Goal: Task Accomplishment & Management: Manage account settings

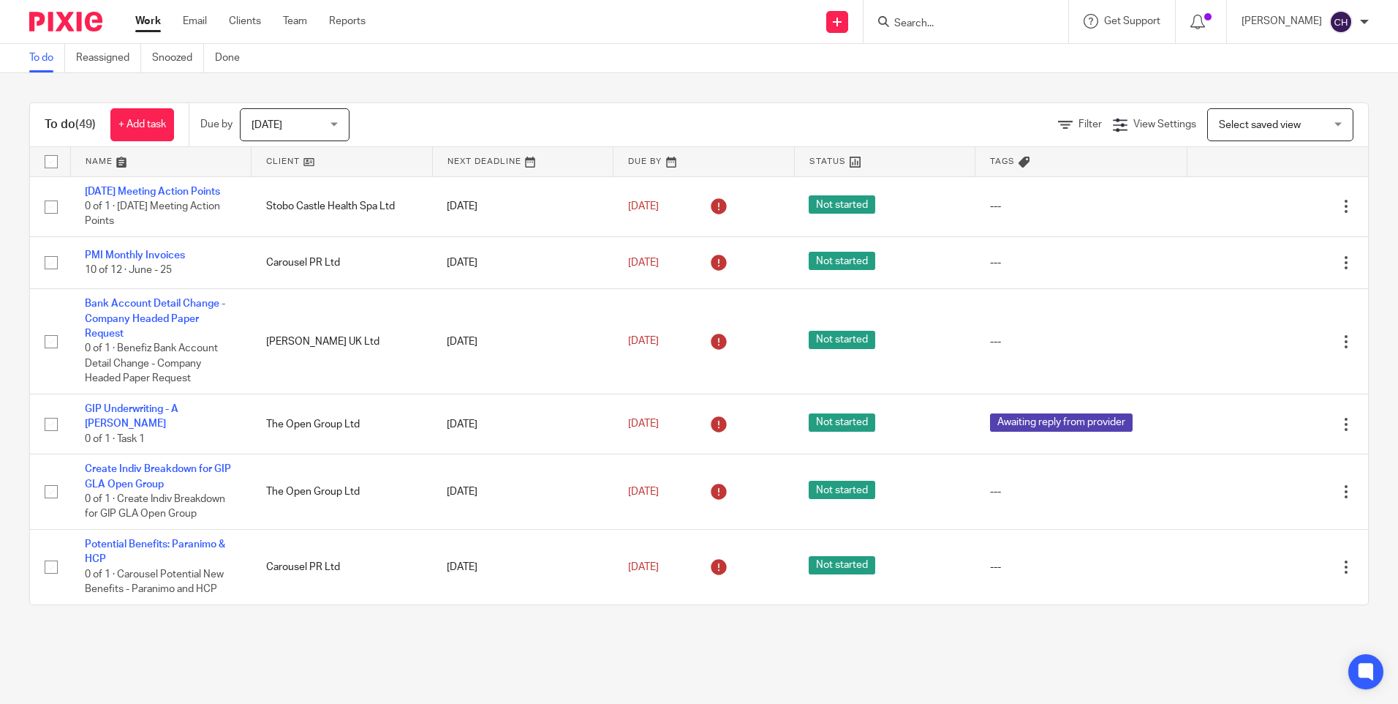
click at [903, 32] on div at bounding box center [966, 21] width 205 height 43
click at [902, 23] on input "Search" at bounding box center [959, 24] width 132 height 13
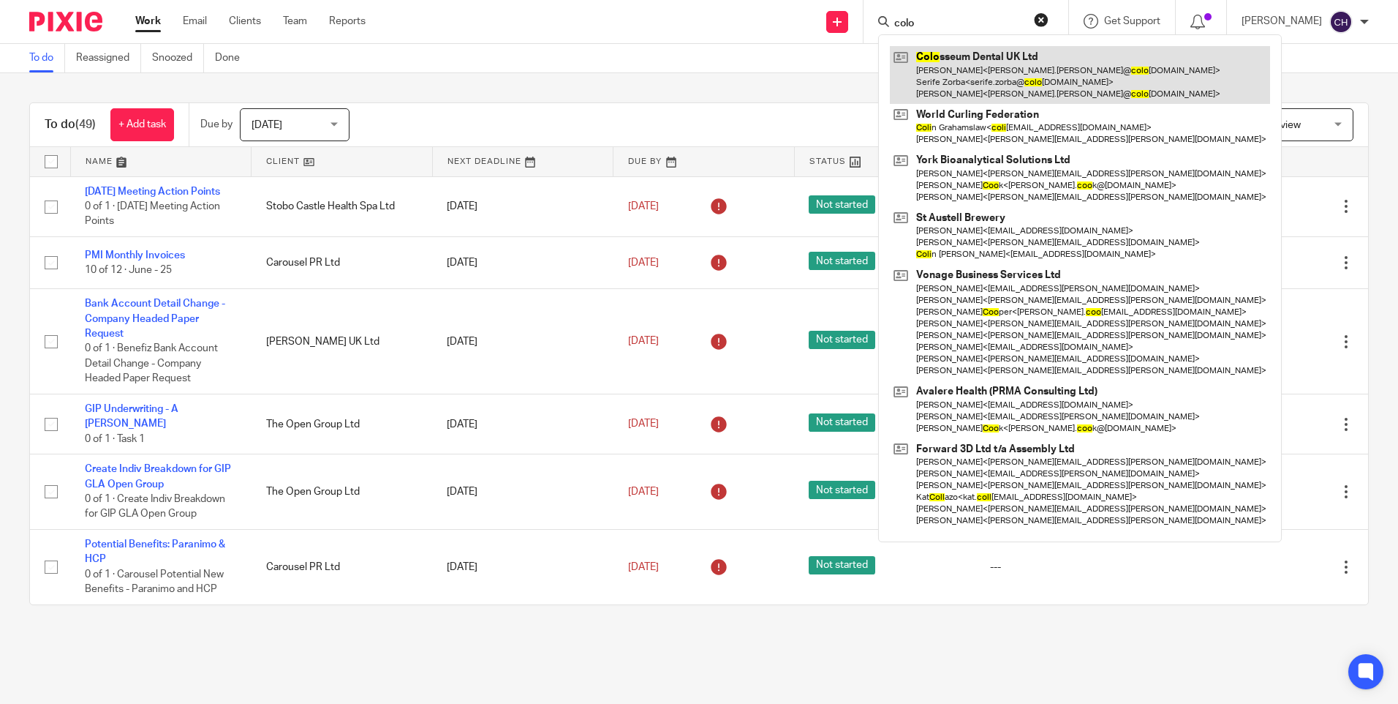
type input "colo"
click at [925, 81] on link at bounding box center [1080, 75] width 380 height 58
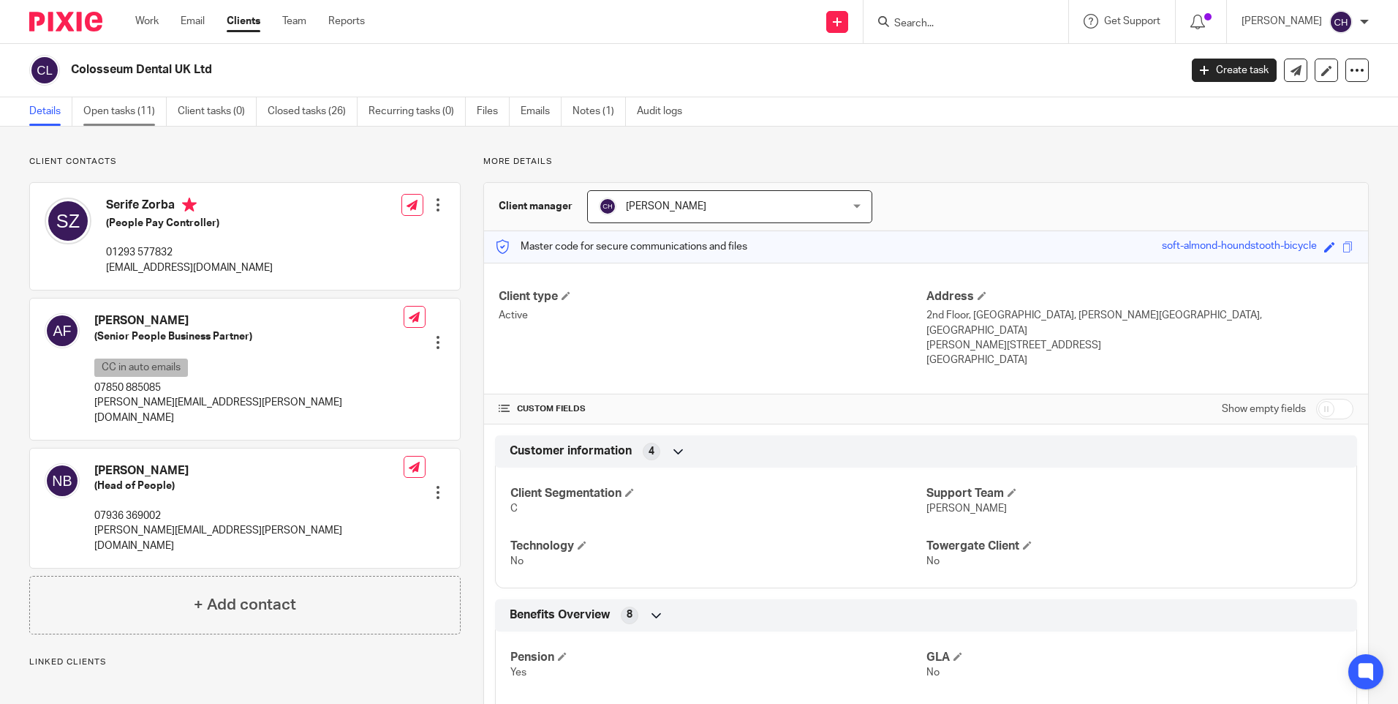
click at [105, 112] on link "Open tasks (11)" at bounding box center [124, 111] width 83 height 29
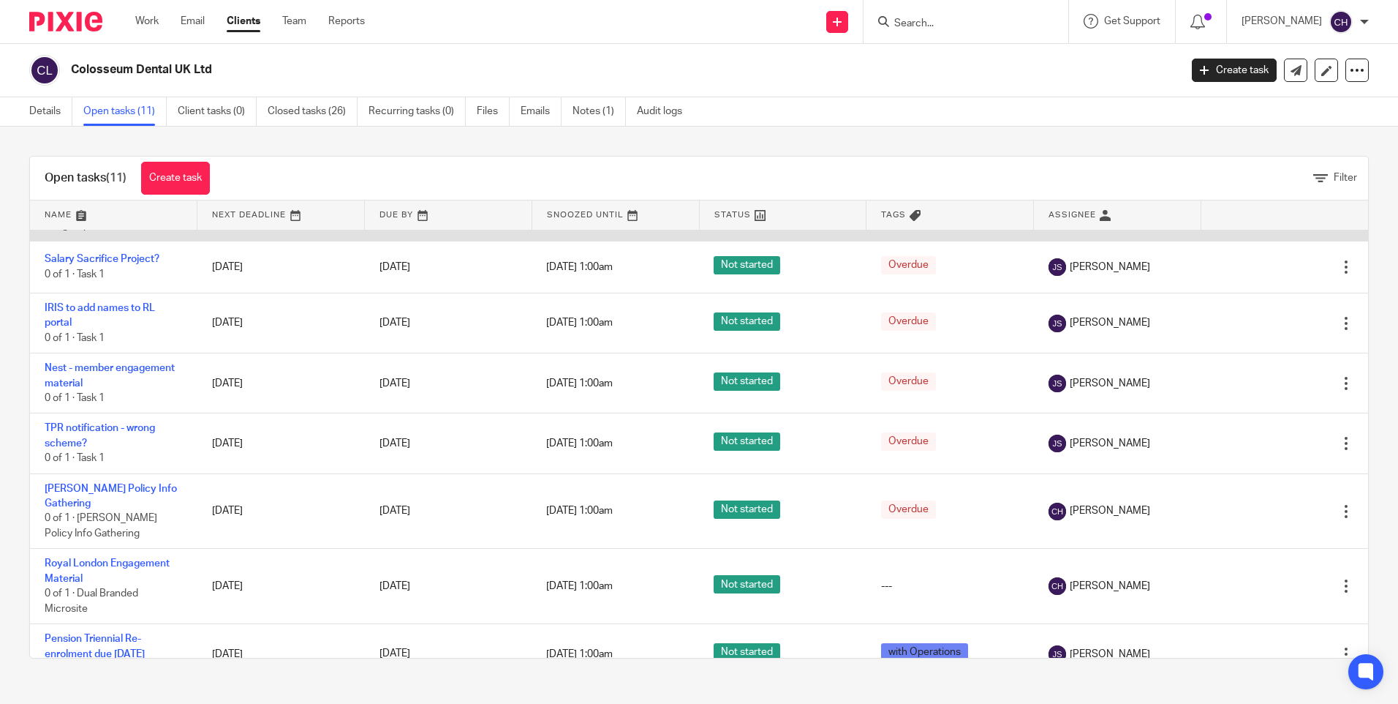
scroll to position [219, 0]
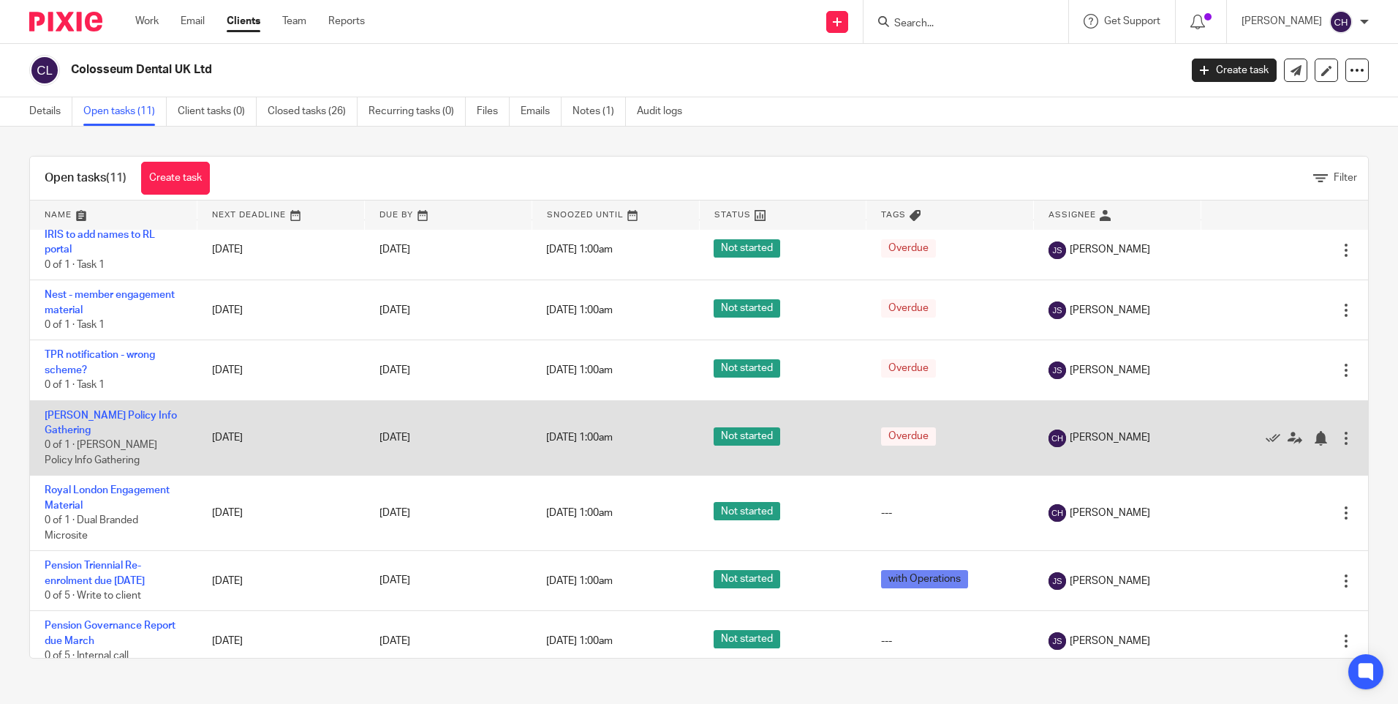
click at [59, 423] on td "Claude Streit Policy Info Gathering 0 of 1 · Claude Streit Policy Info Gathering" at bounding box center [113, 437] width 167 height 75
click at [71, 417] on link "Claude Streit Policy Info Gathering" at bounding box center [111, 422] width 132 height 25
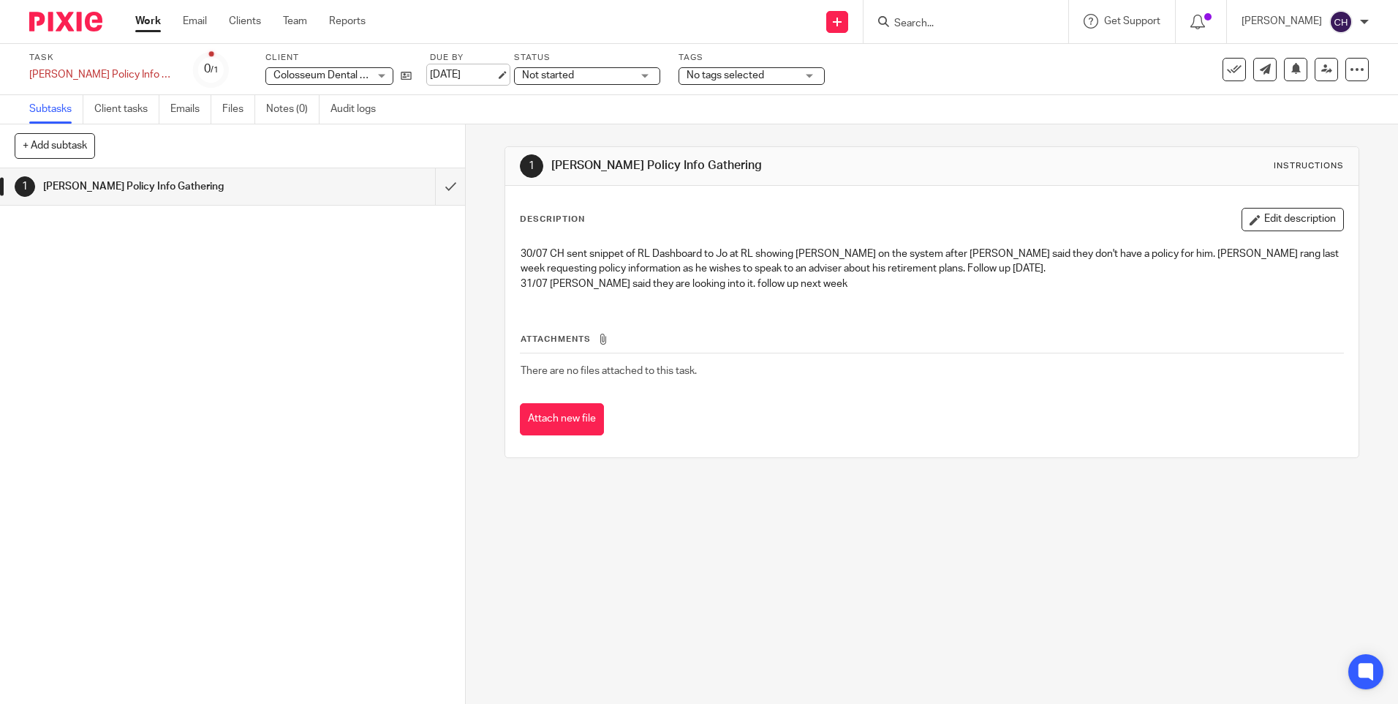
click at [446, 72] on link "5 Aug 2025" at bounding box center [463, 74] width 66 height 15
click at [1265, 219] on button "Edit description" at bounding box center [1293, 219] width 102 height 23
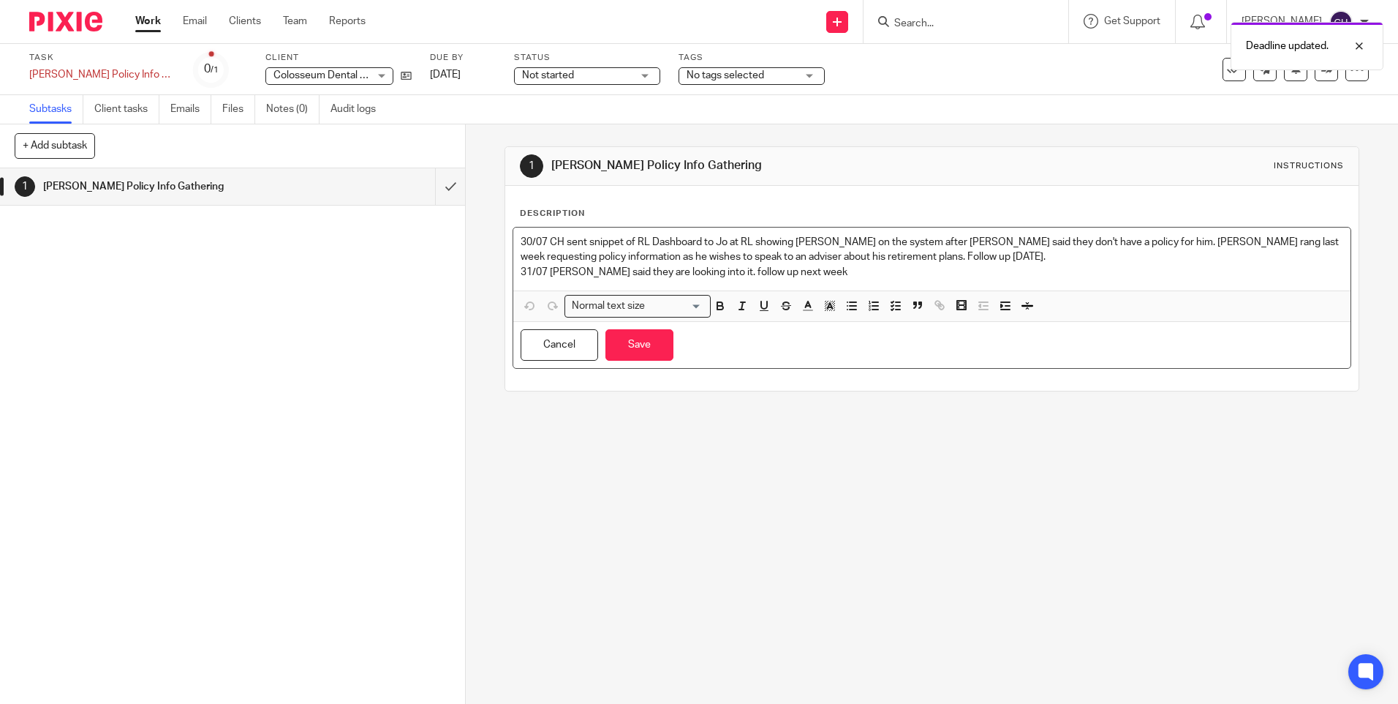
click at [786, 270] on p "31/07 Jo said they are looking into it. follow up next week" at bounding box center [932, 272] width 822 height 15
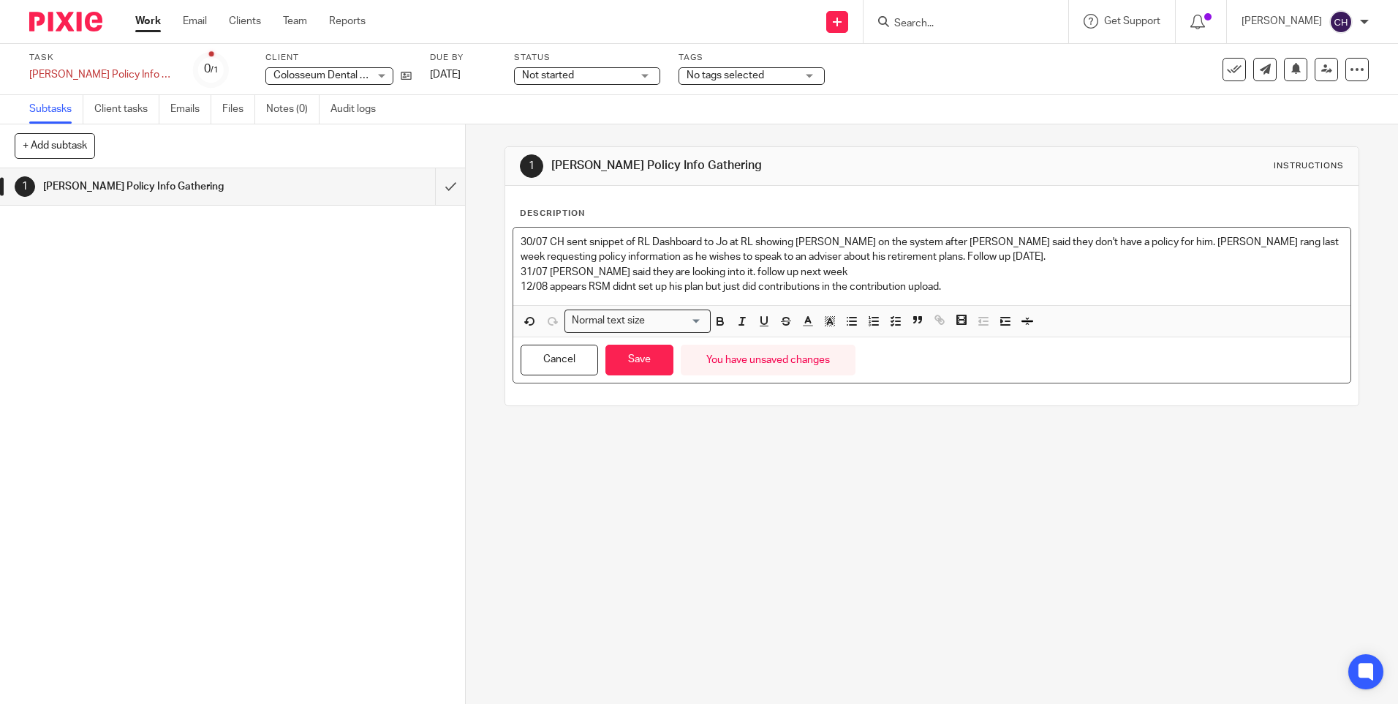
click at [950, 280] on p "12/08 appears RSM didnt set up his plan but just did contributions in the contr…" at bounding box center [932, 286] width 822 height 15
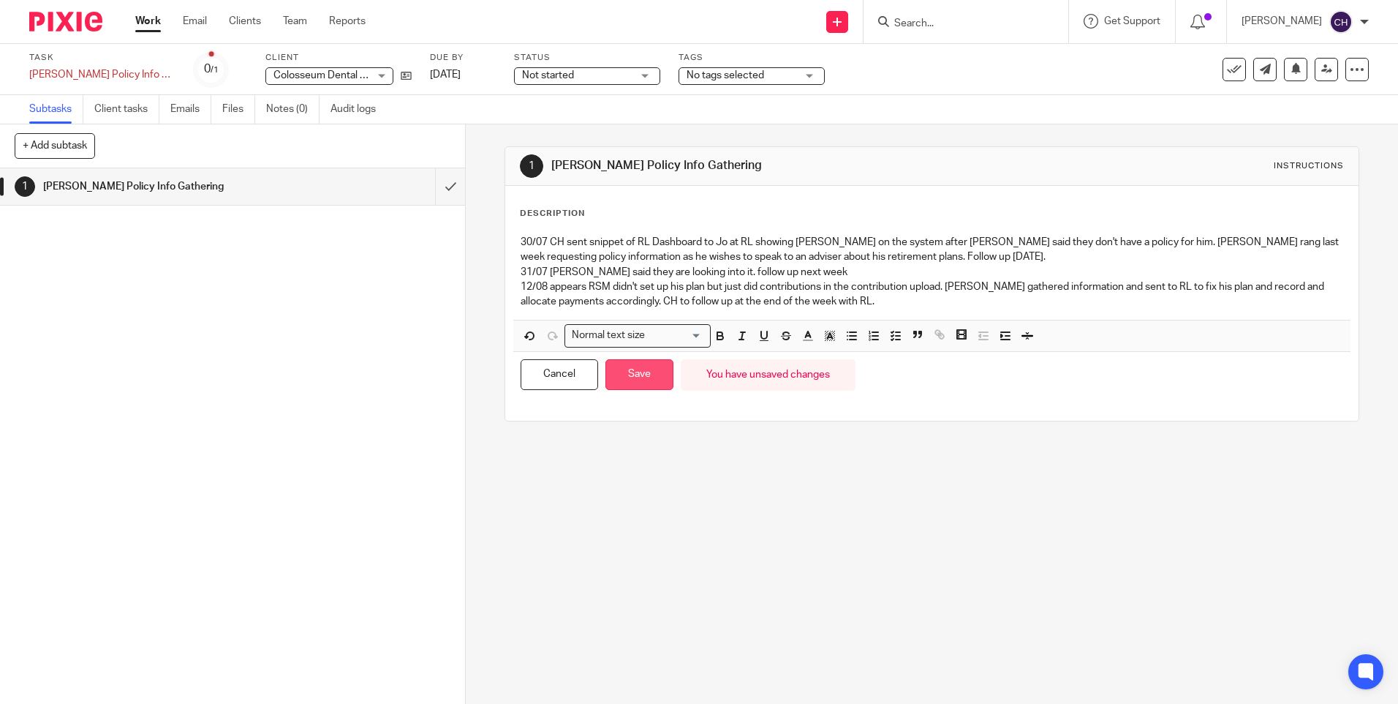
click at [644, 369] on button "Save" at bounding box center [640, 374] width 68 height 31
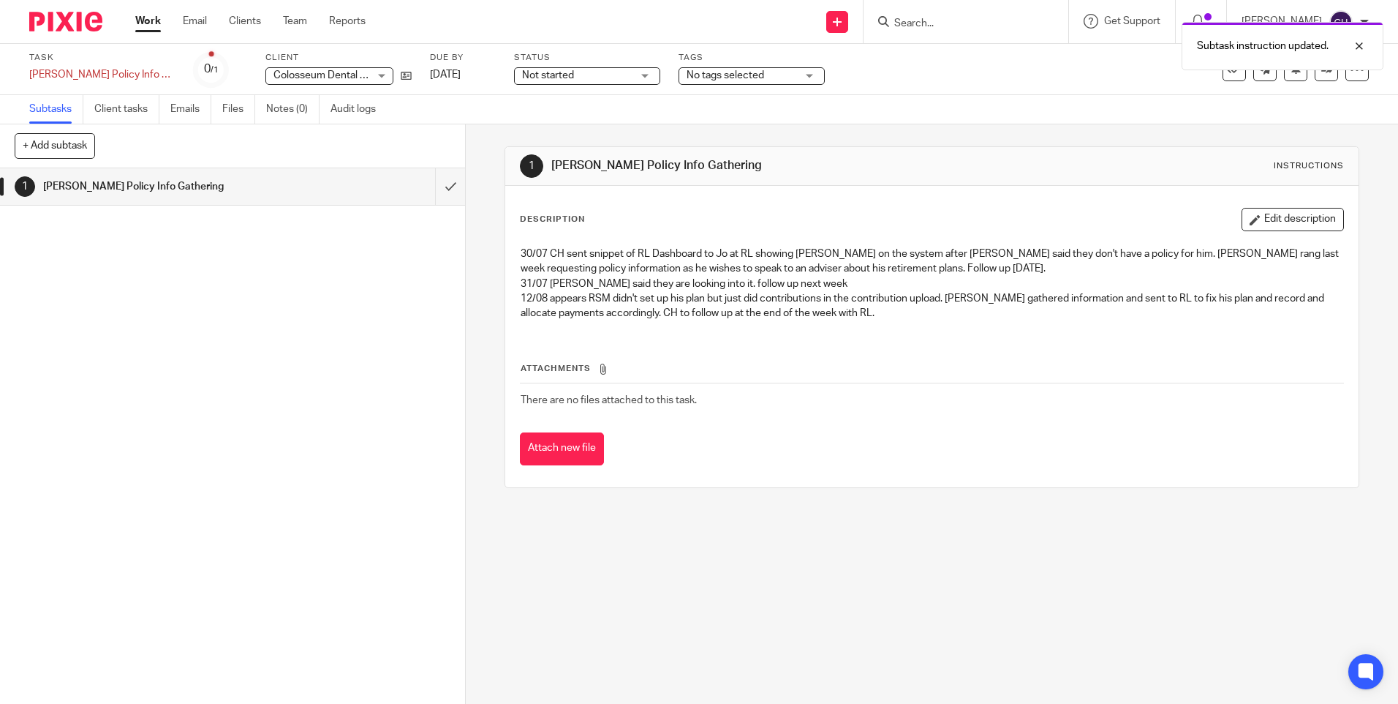
drag, startPoint x: 57, startPoint y: 26, endPoint x: 5, endPoint y: 50, distance: 57.6
click at [57, 26] on img at bounding box center [65, 22] width 73 height 20
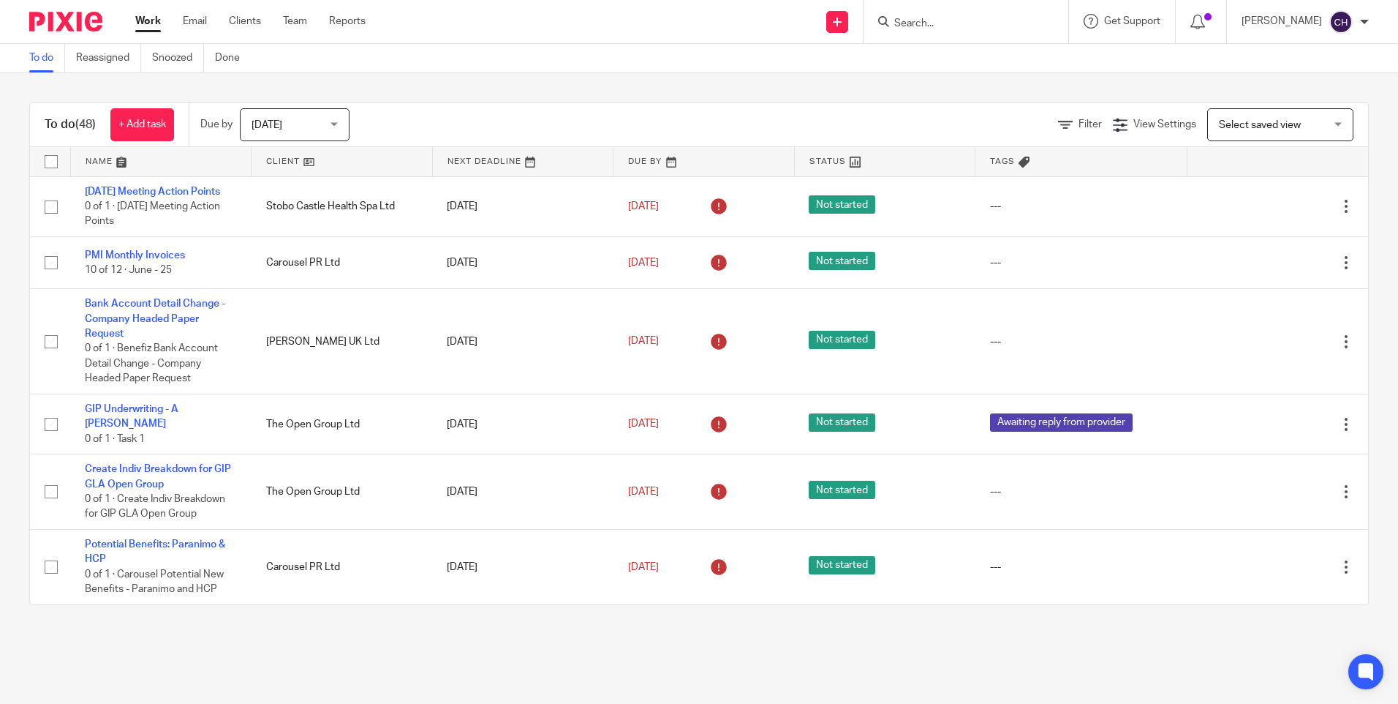
click at [942, 26] on input "Search" at bounding box center [959, 24] width 132 height 13
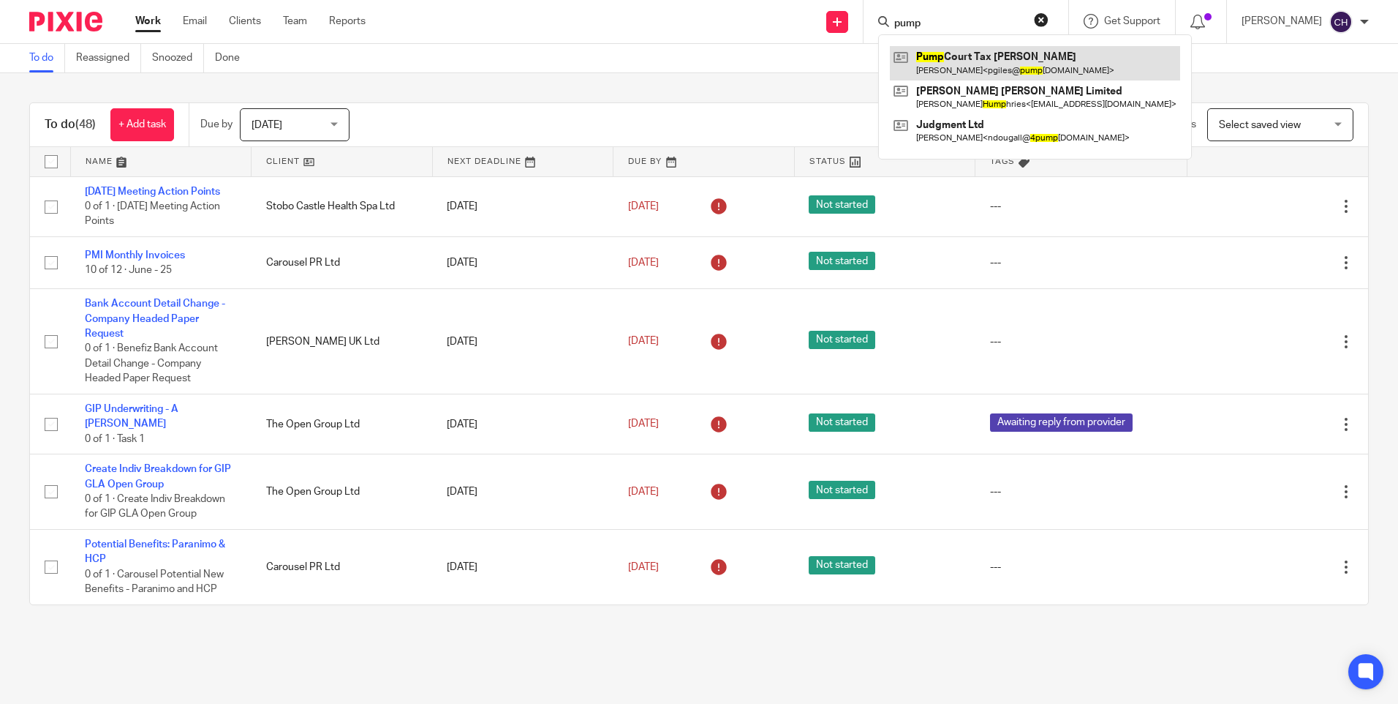
type input "pump"
click at [938, 57] on link at bounding box center [1035, 63] width 290 height 34
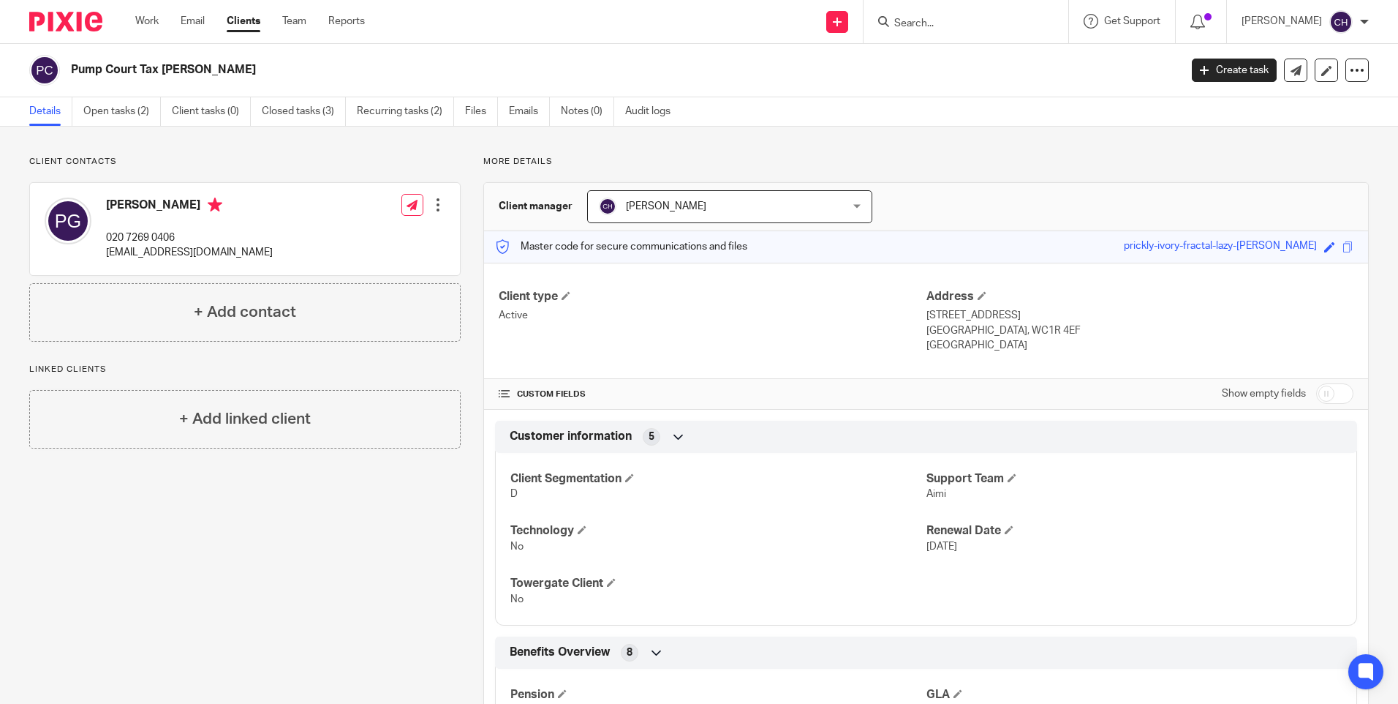
click at [69, 12] on img at bounding box center [65, 22] width 73 height 20
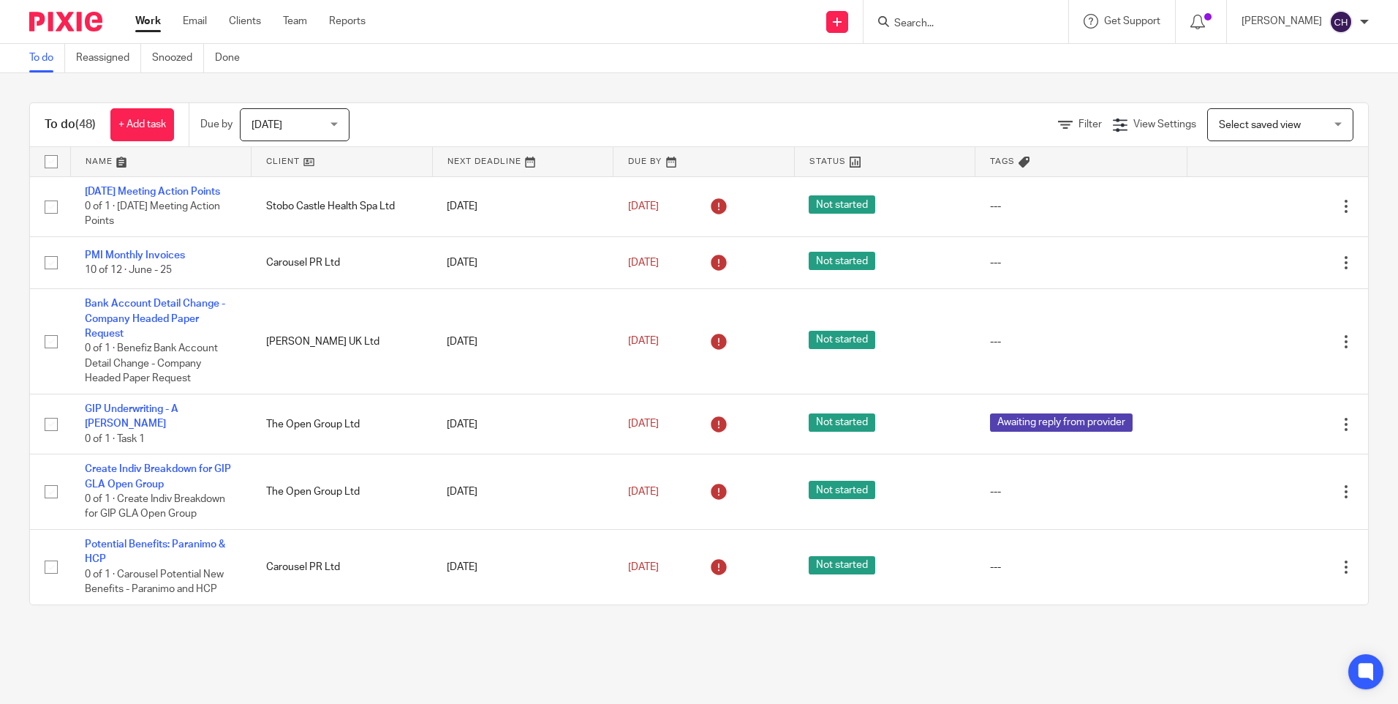
click at [63, 27] on img at bounding box center [65, 22] width 73 height 20
